Goal: Task Accomplishment & Management: Manage account settings

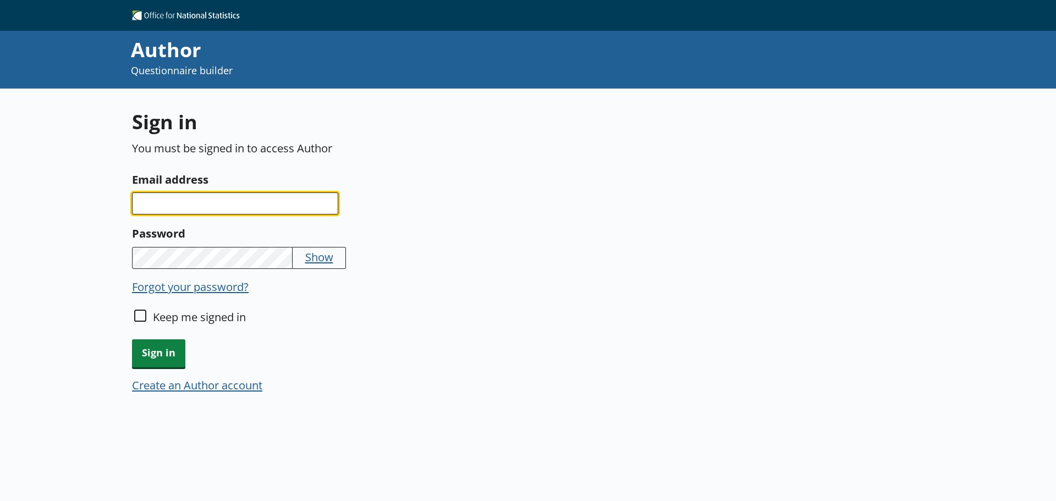
click at [189, 202] on input "Email address" at bounding box center [235, 204] width 206 height 22
type input "[EMAIL_ADDRESS][DOMAIN_NAME]"
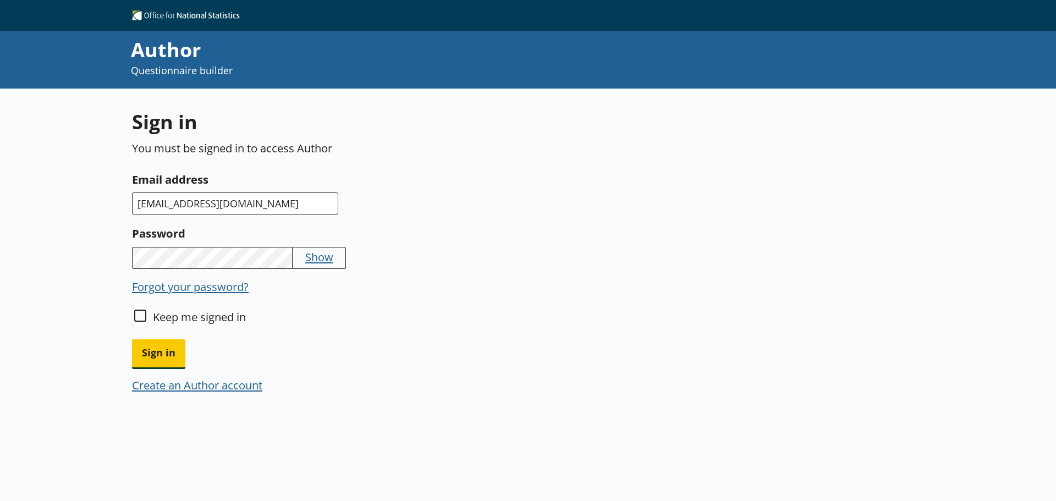
click at [132, 339] on button "Sign in" at bounding box center [158, 353] width 53 height 28
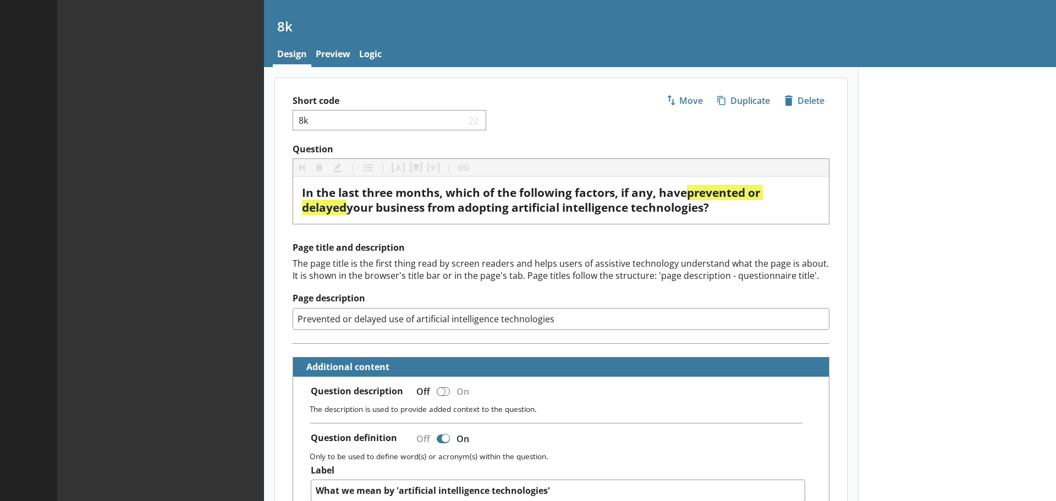
type textarea "x"
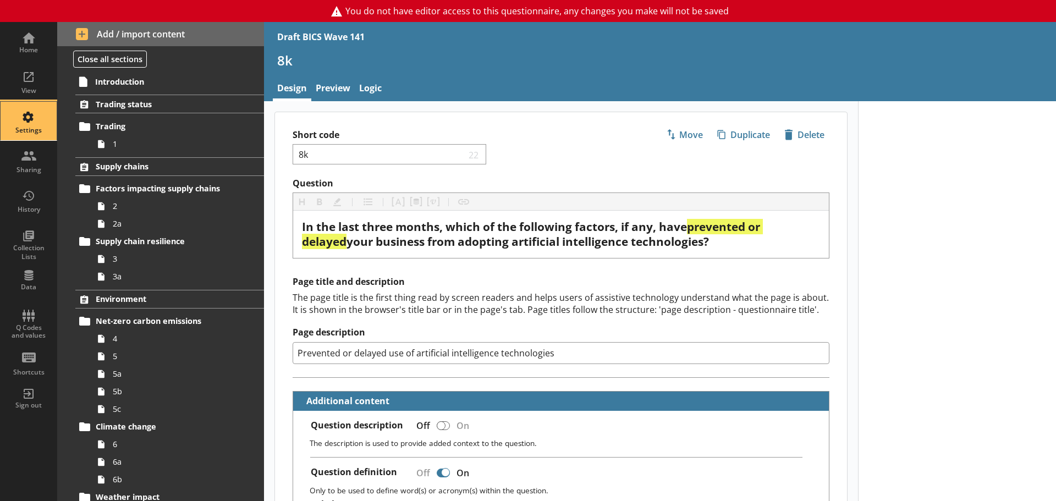
click at [41, 130] on div "Settings" at bounding box center [28, 130] width 39 height 9
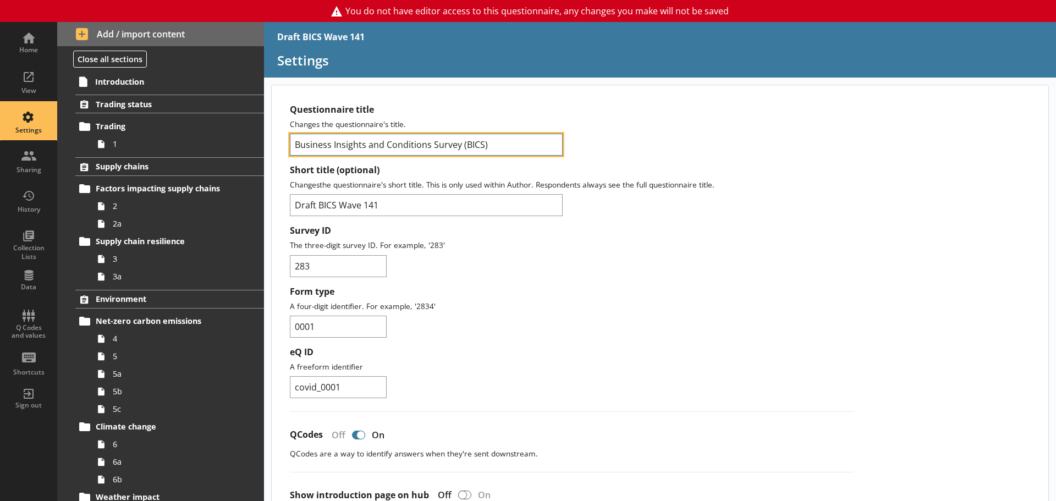
drag, startPoint x: 504, startPoint y: 142, endPoint x: 279, endPoint y: 151, distance: 224.6
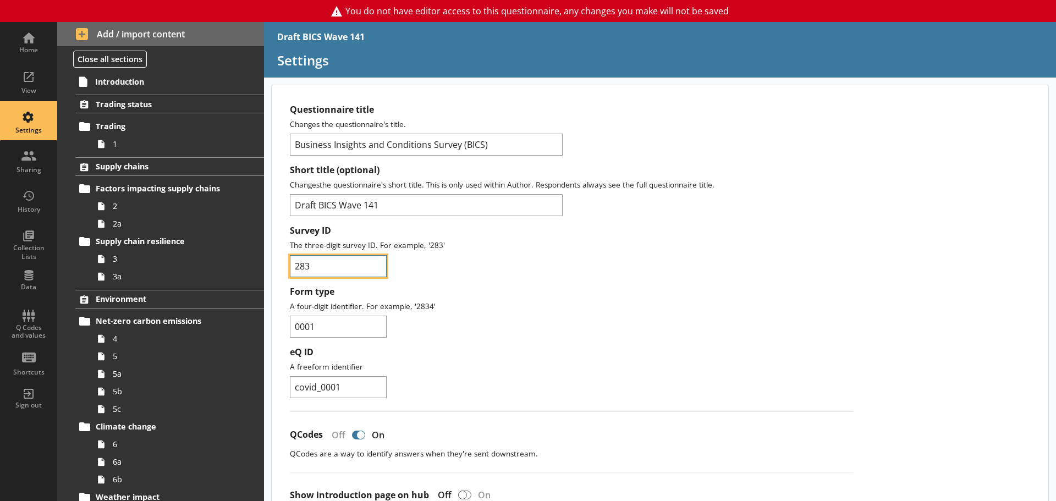
drag, startPoint x: 317, startPoint y: 266, endPoint x: 282, endPoint y: 264, distance: 35.2
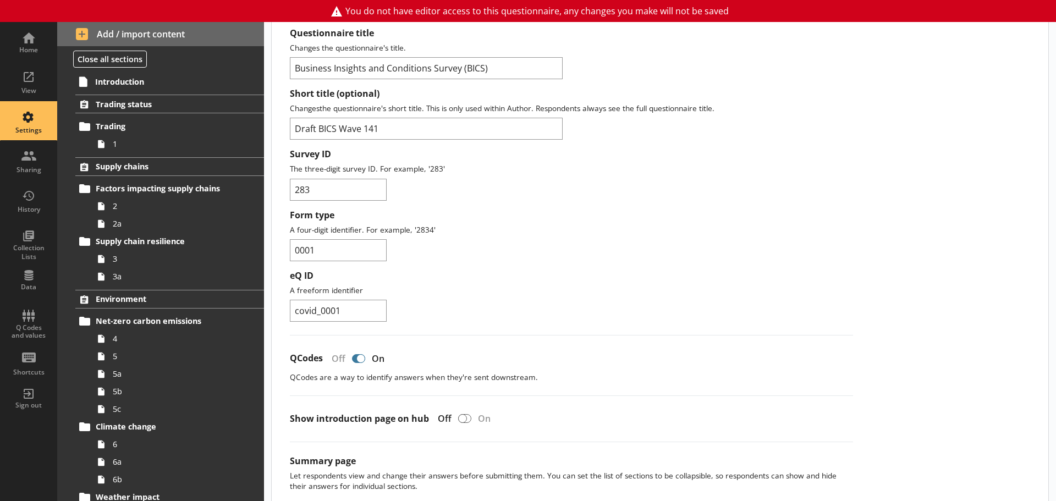
scroll to position [110, 0]
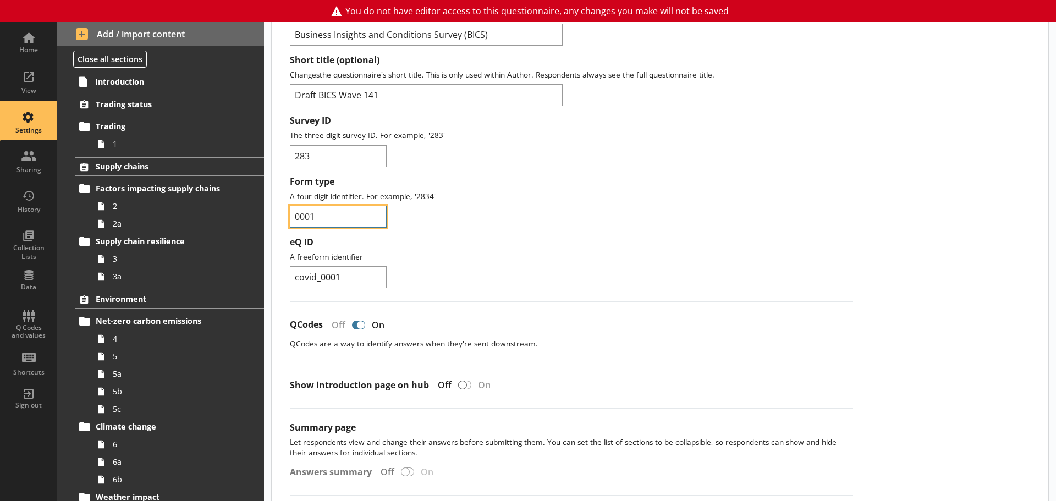
drag, startPoint x: 333, startPoint y: 220, endPoint x: 281, endPoint y: 219, distance: 51.7
drag, startPoint x: 355, startPoint y: 275, endPoint x: 261, endPoint y: 273, distance: 94.6
click at [261, 273] on div "Home View Settings Sharing History Collection Lists Data Q Codes and values Sho…" at bounding box center [528, 261] width 1056 height 479
